Goal: Task Accomplishment & Management: Use online tool/utility

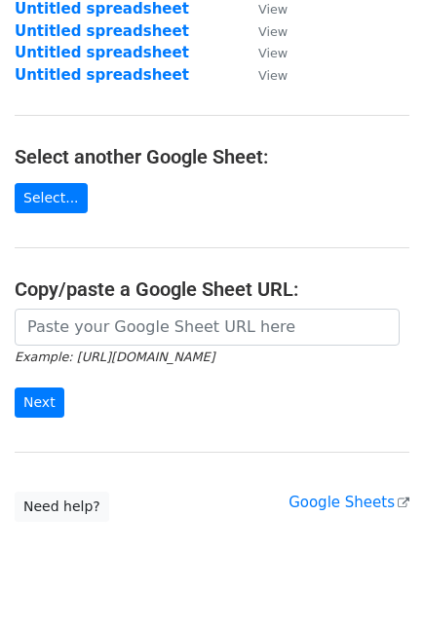
scroll to position [275, 0]
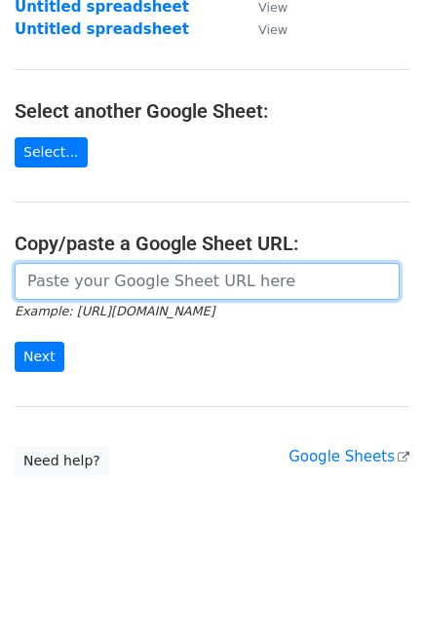
click at [160, 275] on input "url" at bounding box center [207, 281] width 385 height 37
paste input "https://docs.google.com/spreadsheets/d/1kd-j4FrV73M6WfhrNJM0_XhSBDIwHQkFHRkobz3…"
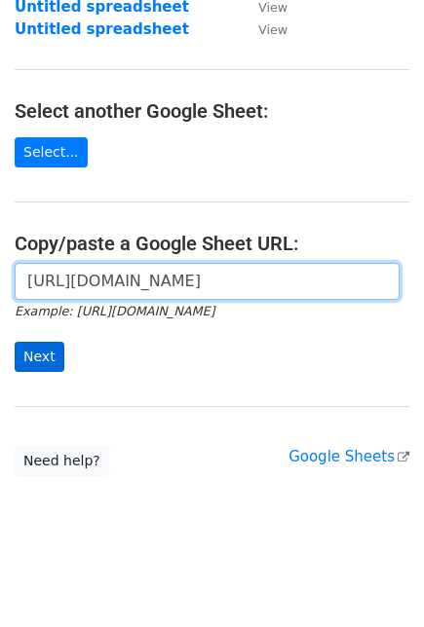
type input "https://docs.google.com/spreadsheets/d/1kd-j4FrV73M6WfhrNJM0_XhSBDIwHQkFHRkobz3…"
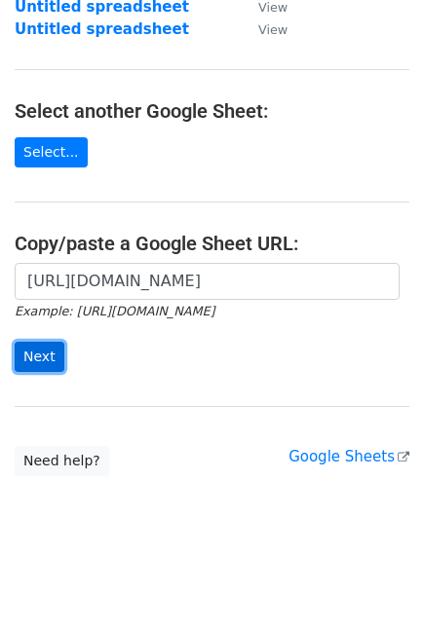
click at [39, 359] on input "Next" at bounding box center [40, 357] width 50 height 30
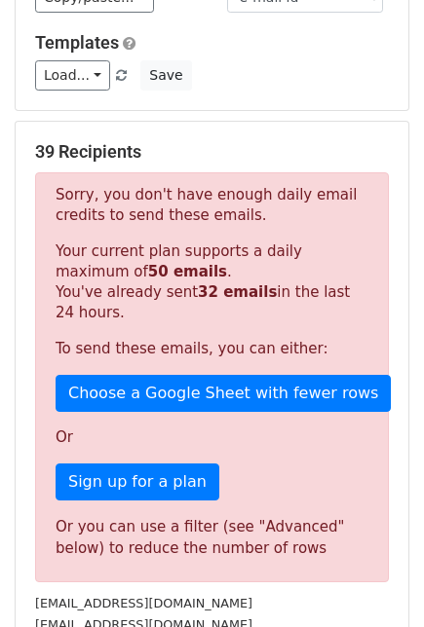
scroll to position [417, 0]
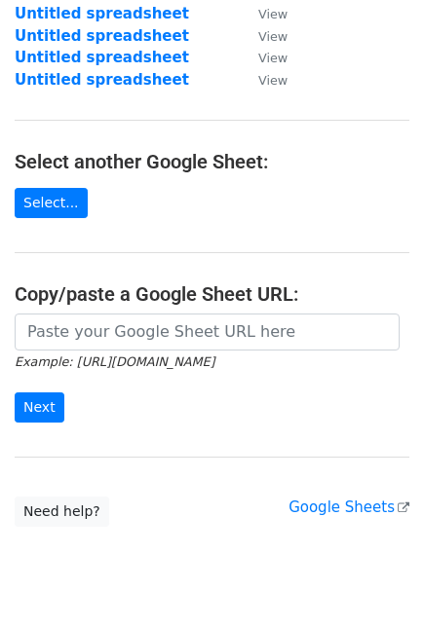
scroll to position [225, 0]
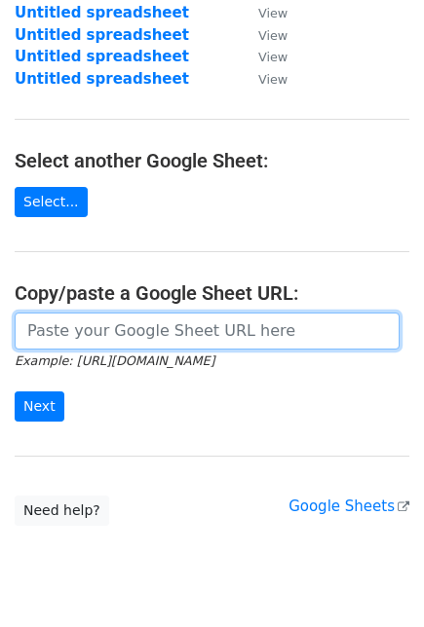
click at [113, 344] on input "url" at bounding box center [207, 331] width 385 height 37
paste input "[URL][DOMAIN_NAME]"
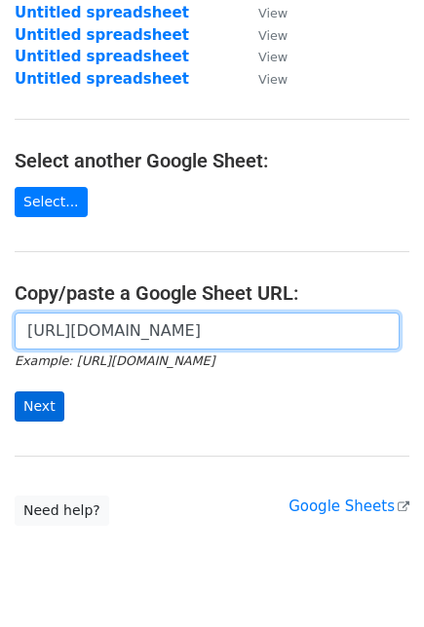
type input "[URL][DOMAIN_NAME]"
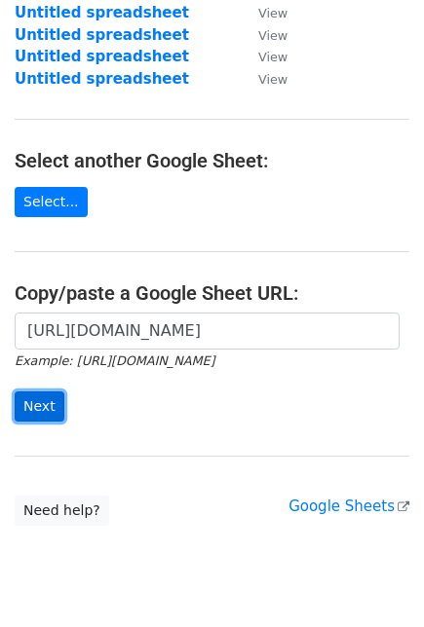
scroll to position [0, 0]
click at [36, 401] on input "Next" at bounding box center [40, 406] width 50 height 30
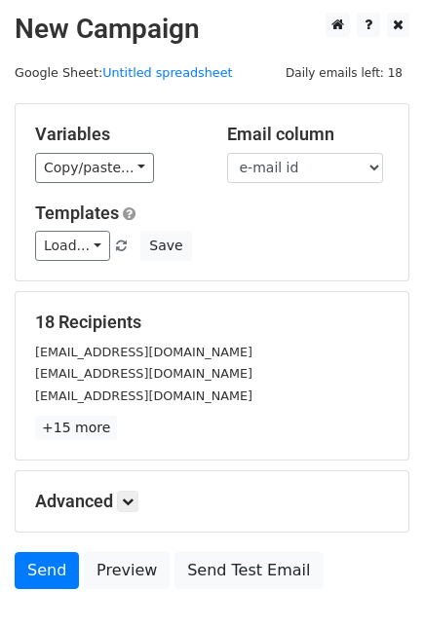
scroll to position [126, 0]
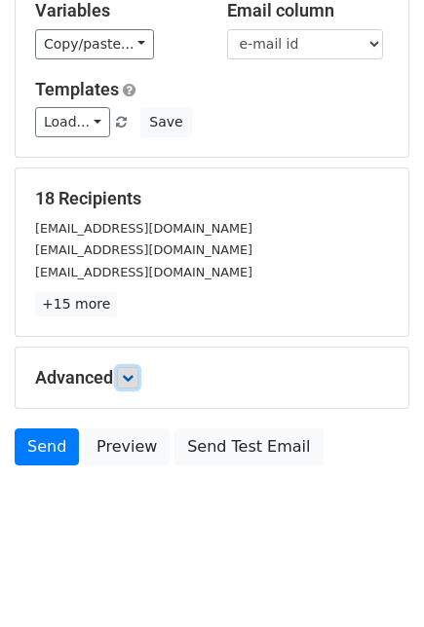
click at [129, 378] on icon at bounding box center [128, 378] width 12 height 12
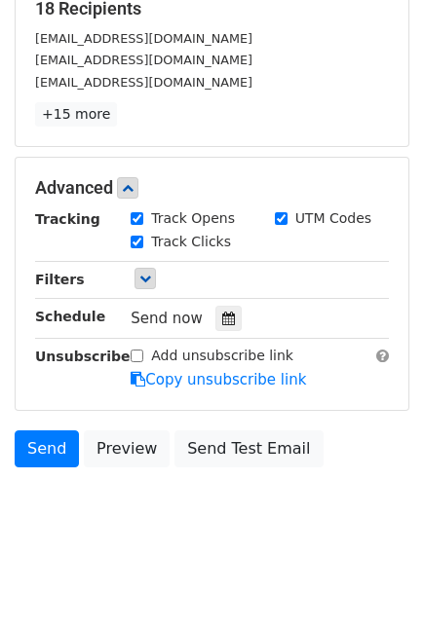
scroll to position [0, 0]
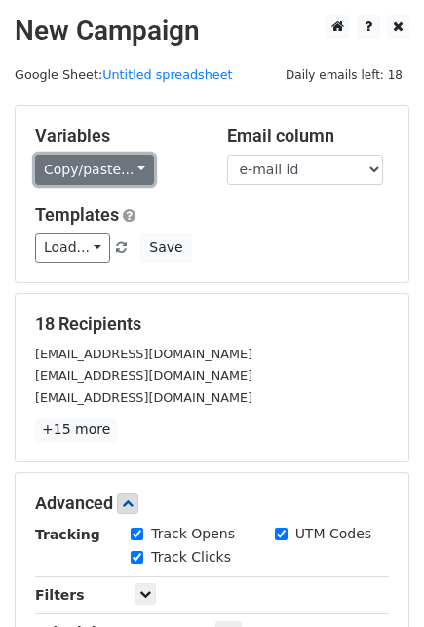
click at [99, 177] on link "Copy/paste..." at bounding box center [94, 170] width 119 height 30
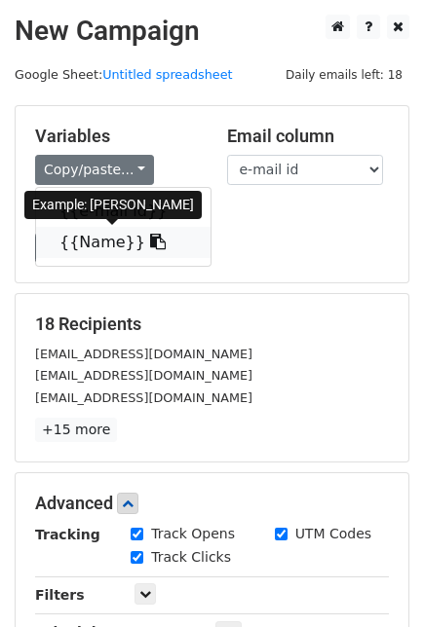
click at [150, 243] on icon at bounding box center [158, 242] width 16 height 16
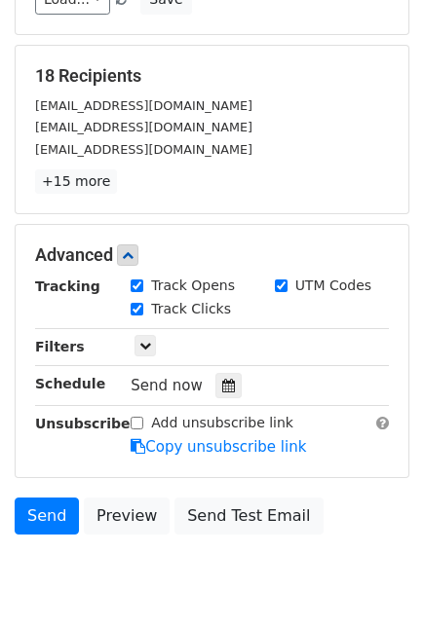
scroll to position [250, 0]
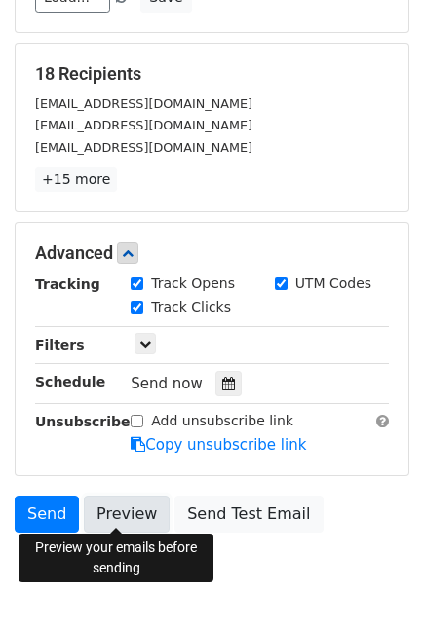
click at [117, 504] on link "Preview" at bounding box center [127, 514] width 86 height 37
